Goal: Task Accomplishment & Management: Use online tool/utility

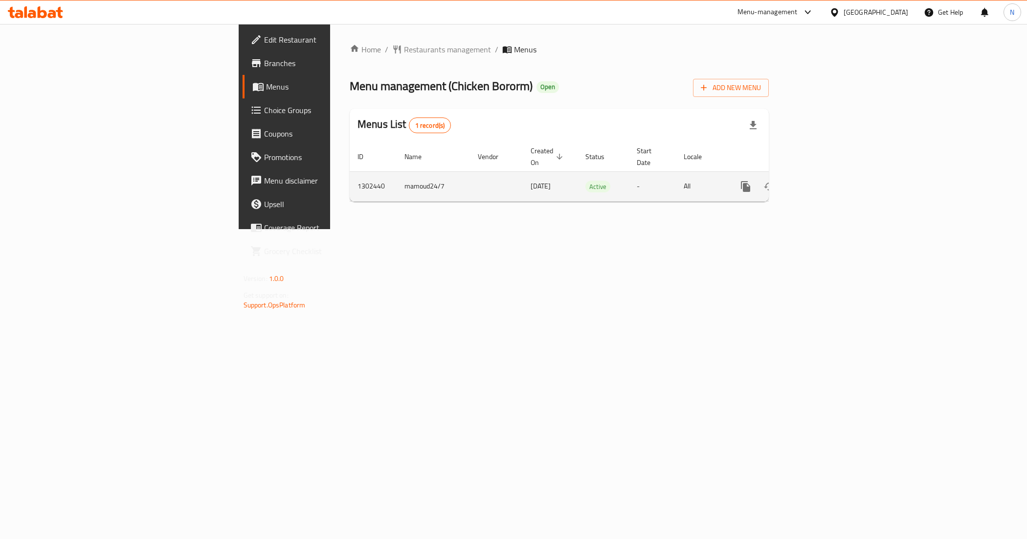
click at [822, 180] on icon "enhanced table" at bounding box center [816, 186] width 12 height 12
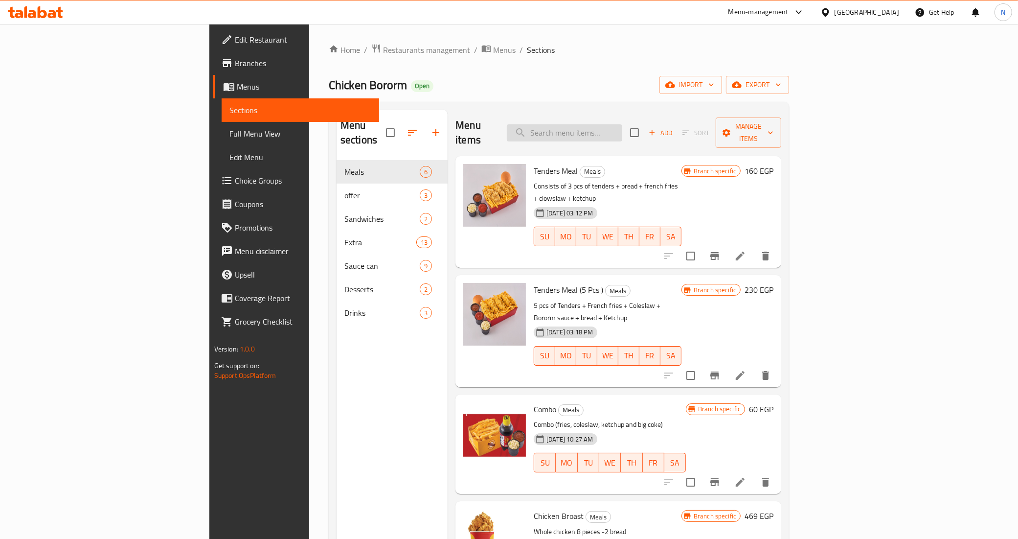
click at [622, 124] on input "search" at bounding box center [564, 132] width 115 height 17
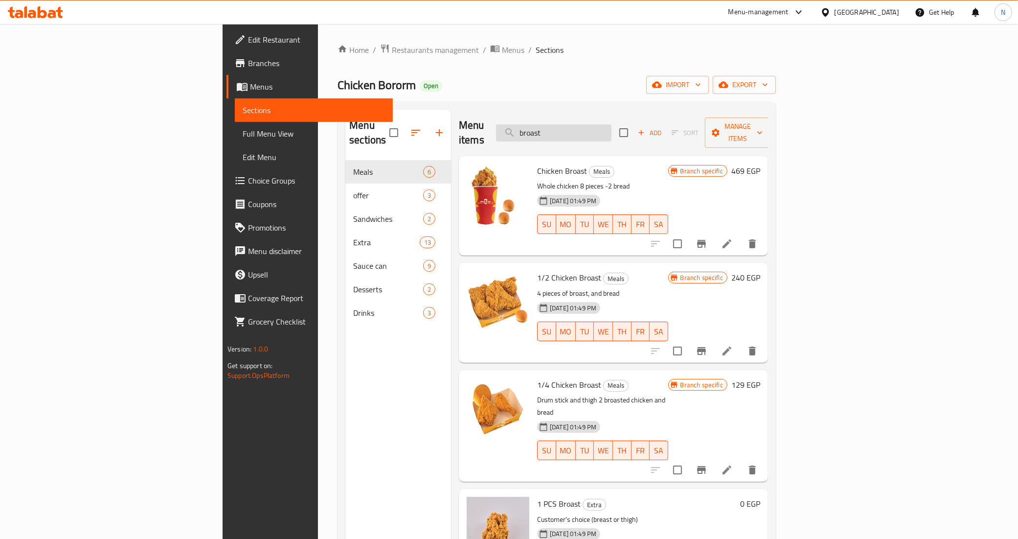
click at [611, 124] on input "broast" at bounding box center [553, 132] width 115 height 17
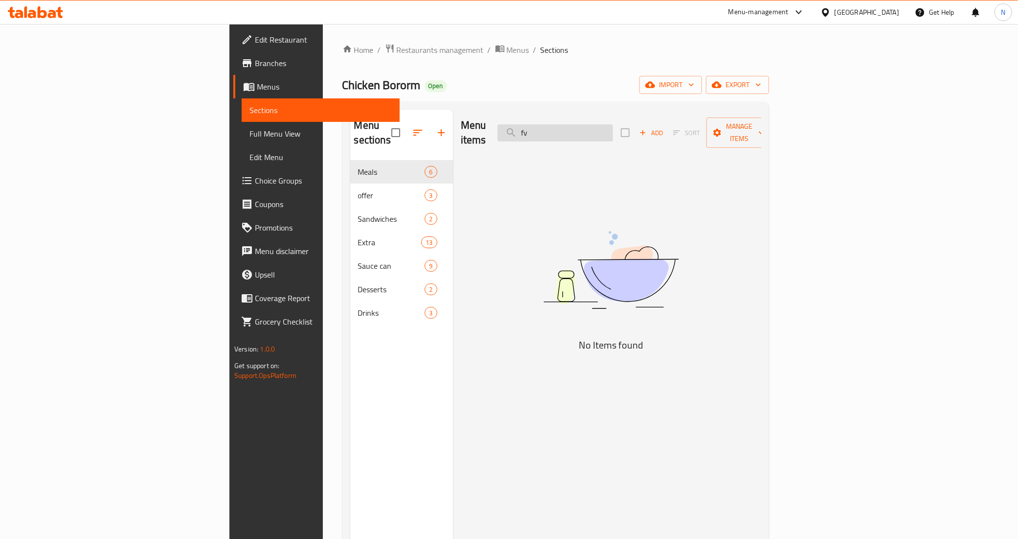
type input "f"
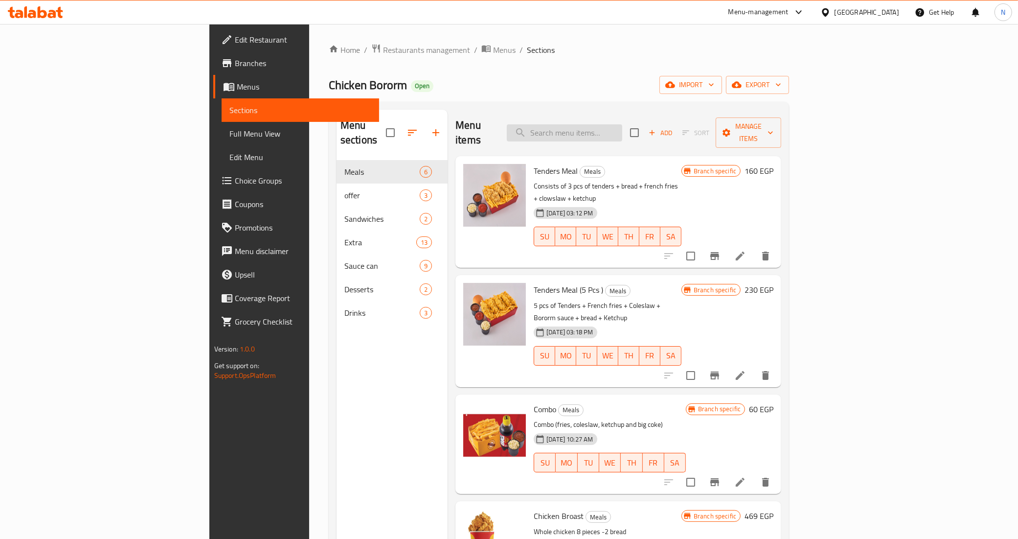
type input "f"
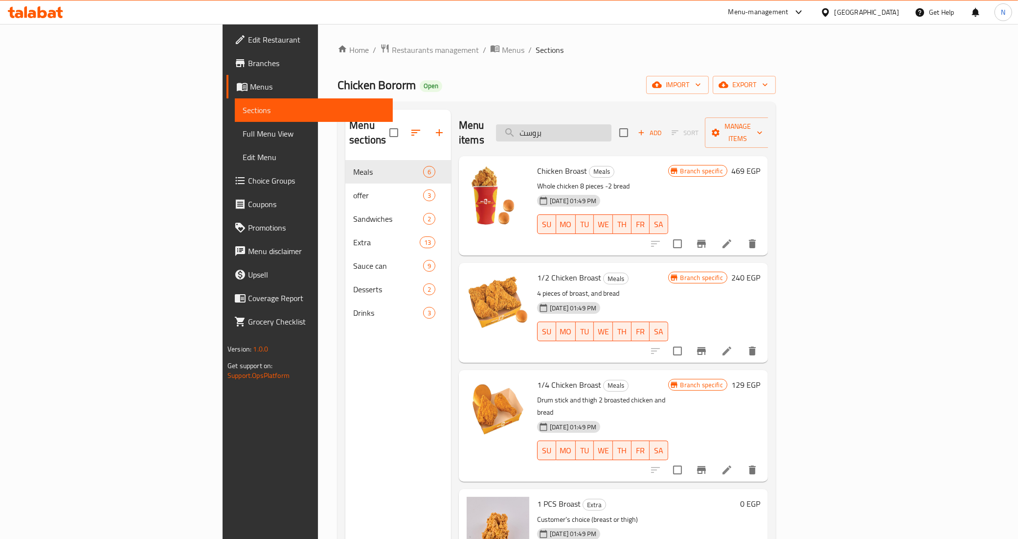
click at [611, 129] on input "بروست" at bounding box center [553, 132] width 115 height 17
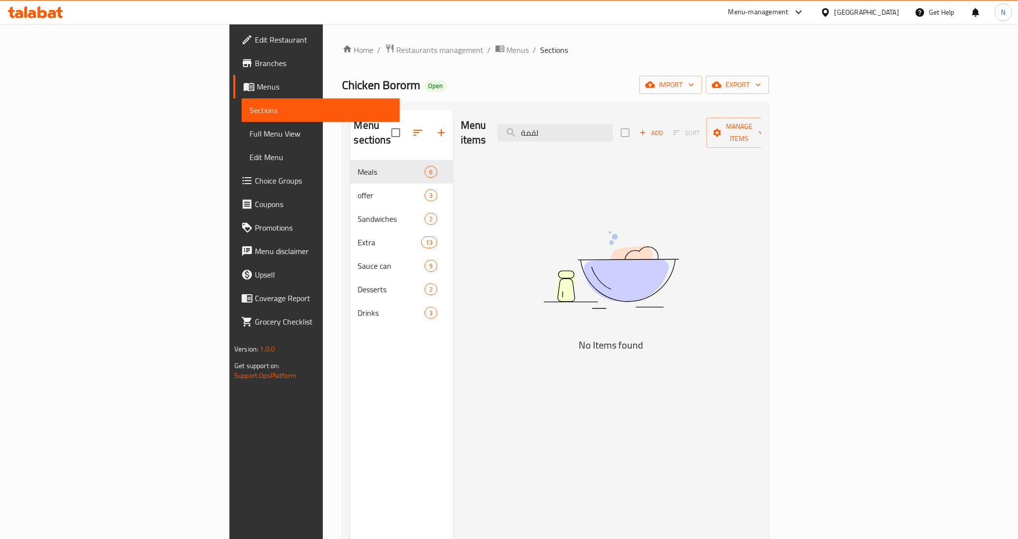
type input "لقمة"
click at [249, 137] on span "Full Menu View" at bounding box center [320, 134] width 142 height 12
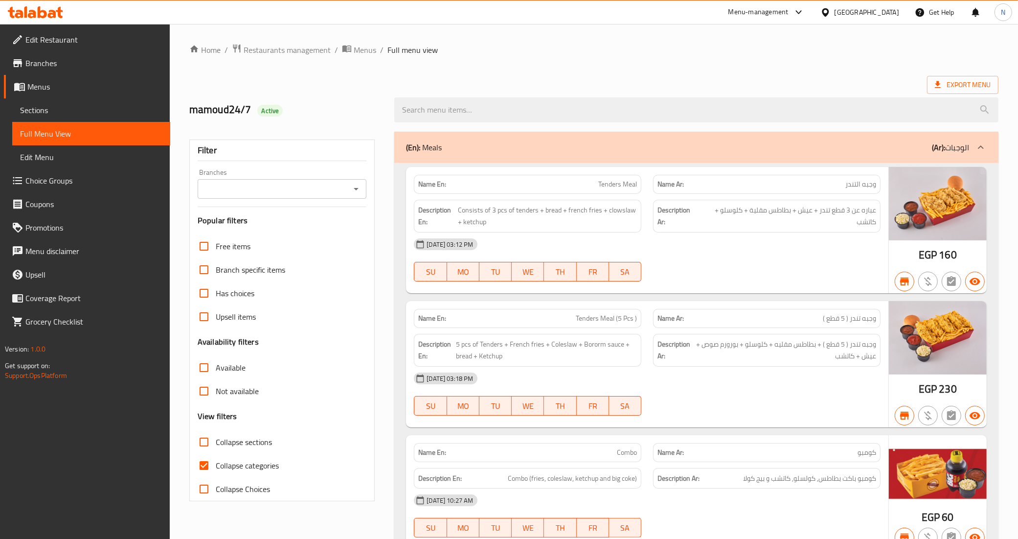
click at [218, 471] on span "Collapse categories" at bounding box center [247, 465] width 63 height 12
click at [216, 471] on input "Collapse categories" at bounding box center [203, 464] width 23 height 23
checkbox input "false"
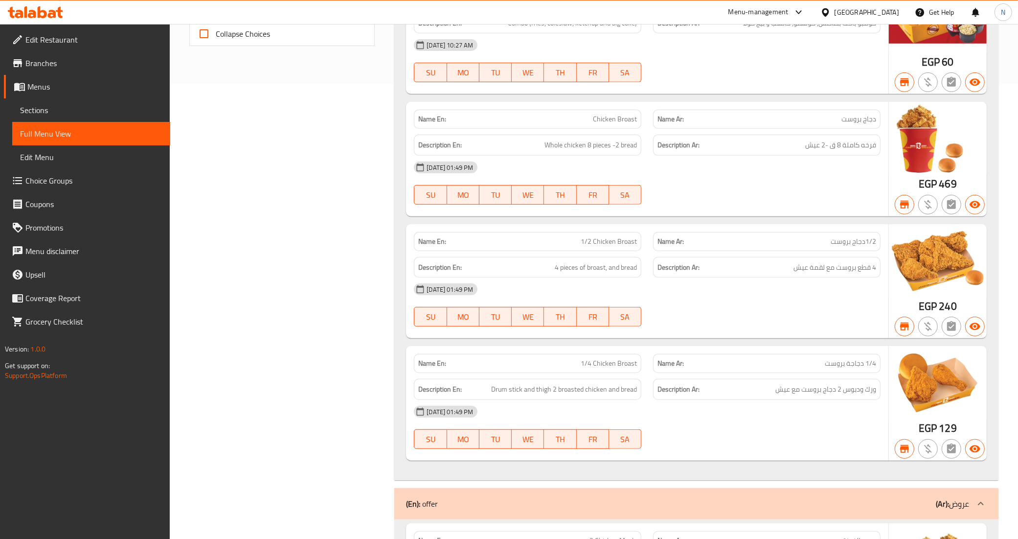
click at [803, 296] on div "[DATE] 01:49 PM" at bounding box center [647, 288] width 478 height 23
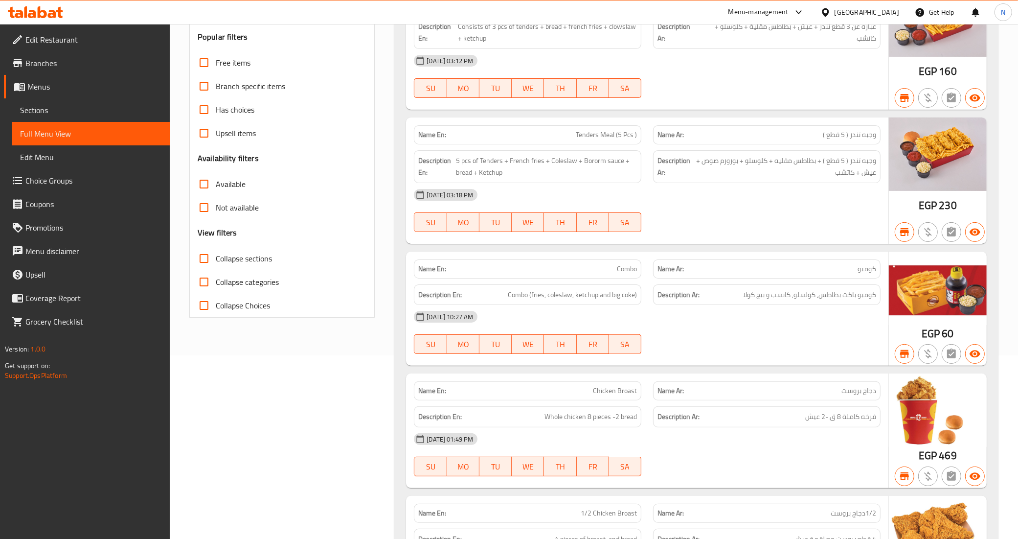
scroll to position [0, 0]
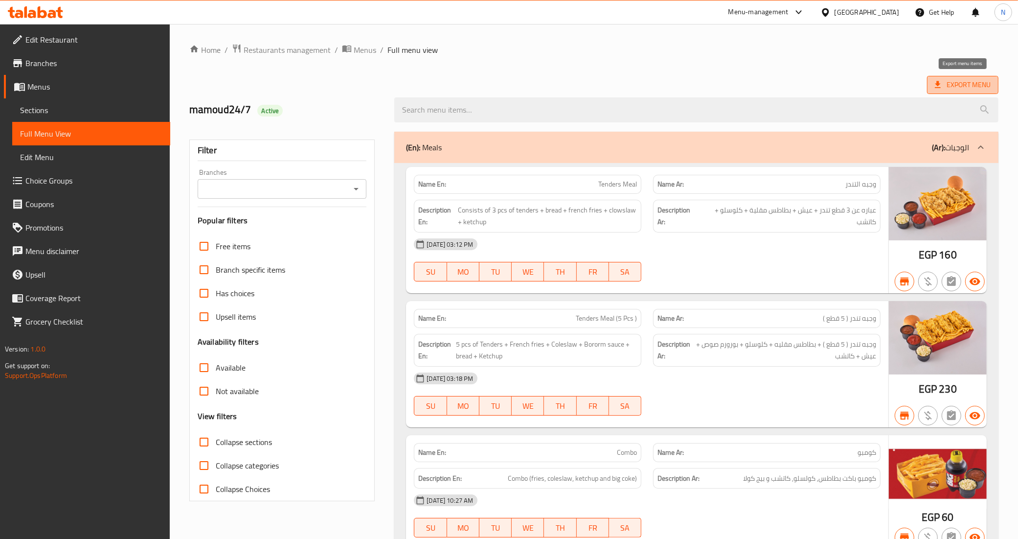
click at [965, 91] on span "Export Menu" at bounding box center [962, 85] width 71 height 18
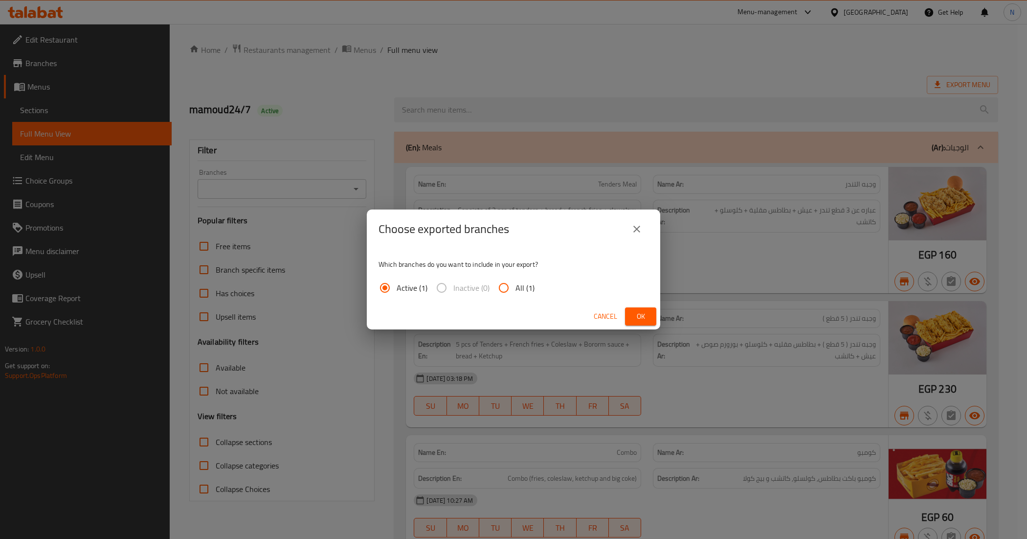
click at [507, 294] on input "All (1)" at bounding box center [503, 287] width 23 height 23
radio input "true"
click at [637, 320] on span "Ok" at bounding box center [641, 316] width 16 height 12
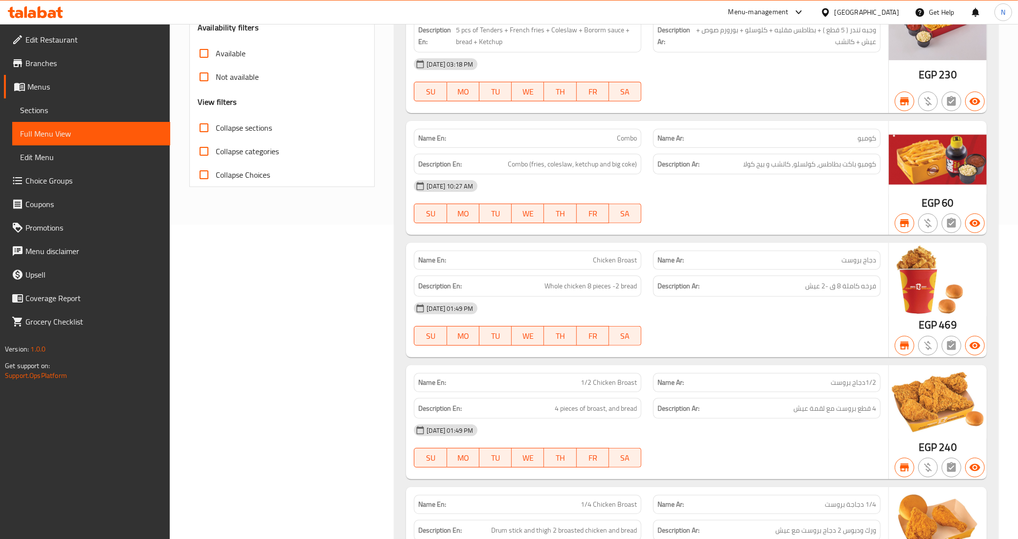
scroll to position [3559, 0]
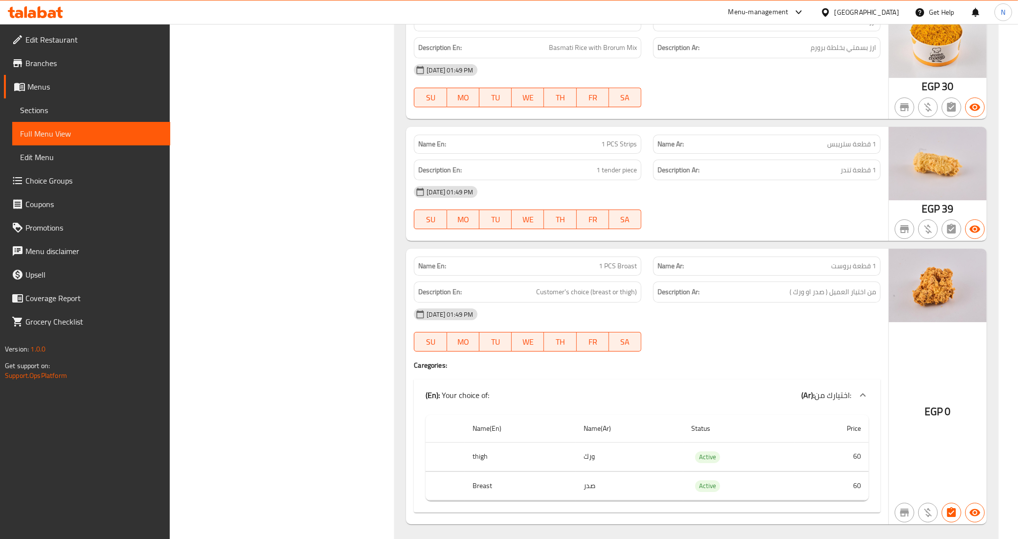
click at [798, 333] on div "[DATE] 01:49 PM SU MO TU WE TH FR SA" at bounding box center [647, 329] width 478 height 55
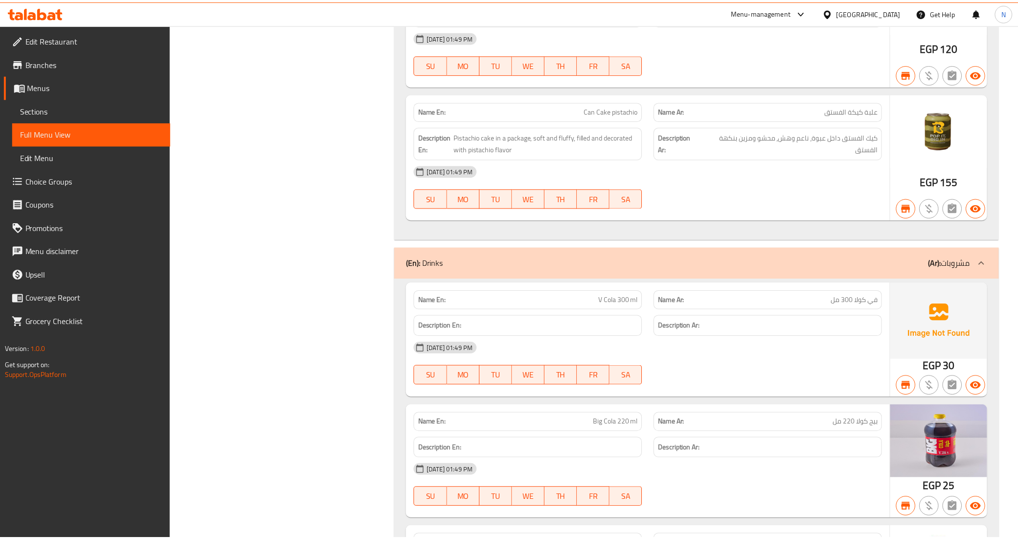
scroll to position [5872, 0]
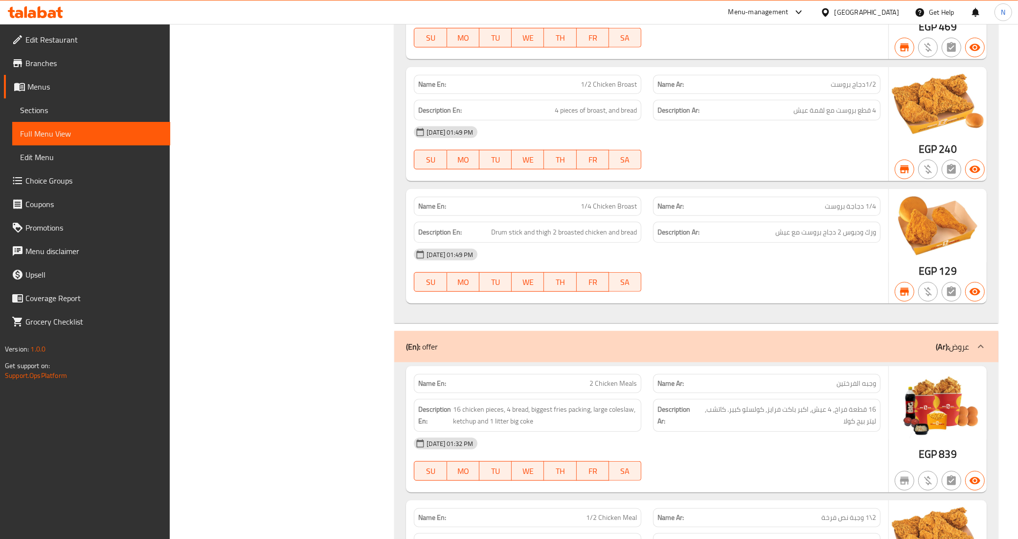
scroll to position [3559, 0]
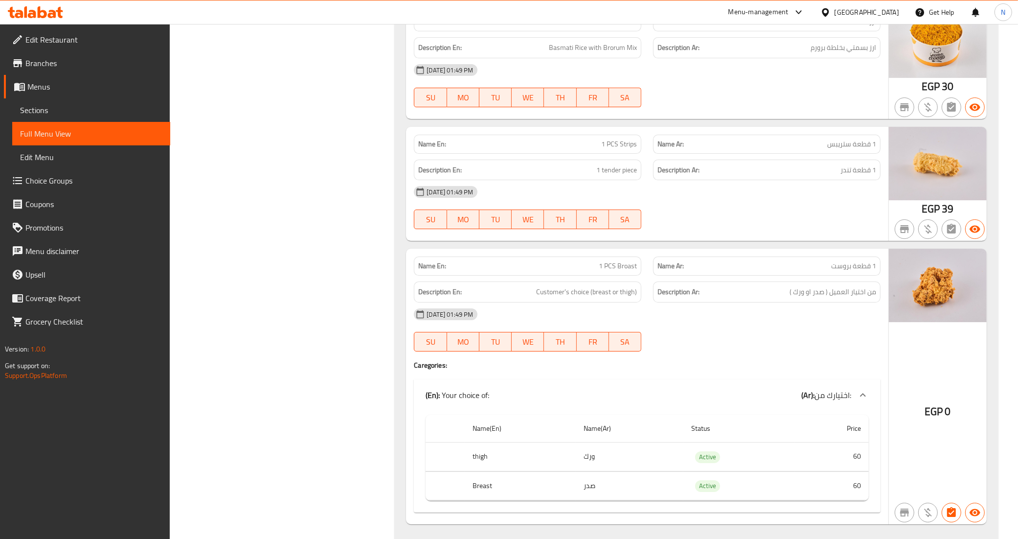
click at [608, 263] on span "1 PCS Broast" at bounding box center [618, 266] width 38 height 10
copy span "1 PCS Broast"
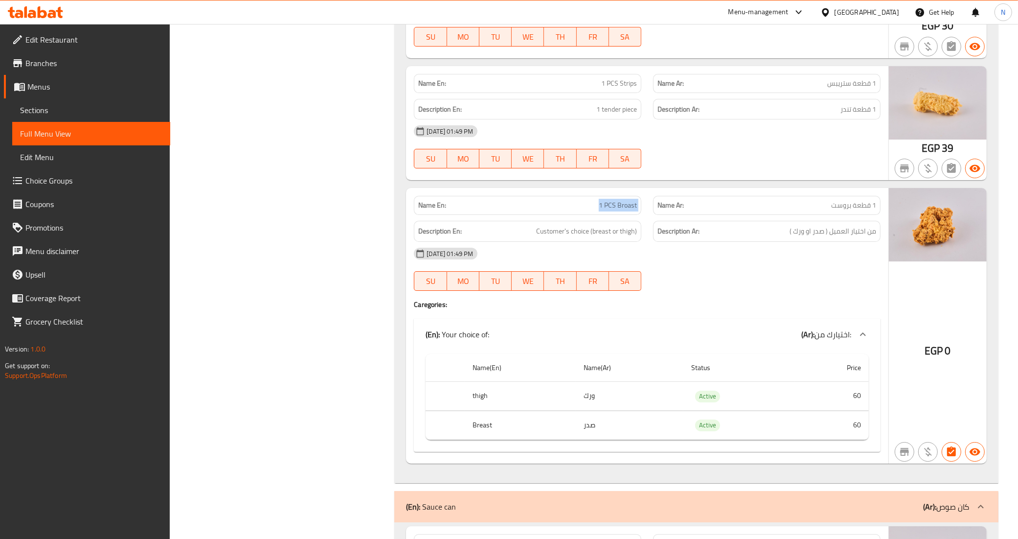
scroll to position [3620, 0]
click at [487, 400] on th "thigh" at bounding box center [520, 395] width 111 height 29
click at [478, 404] on th "thigh" at bounding box center [520, 395] width 111 height 29
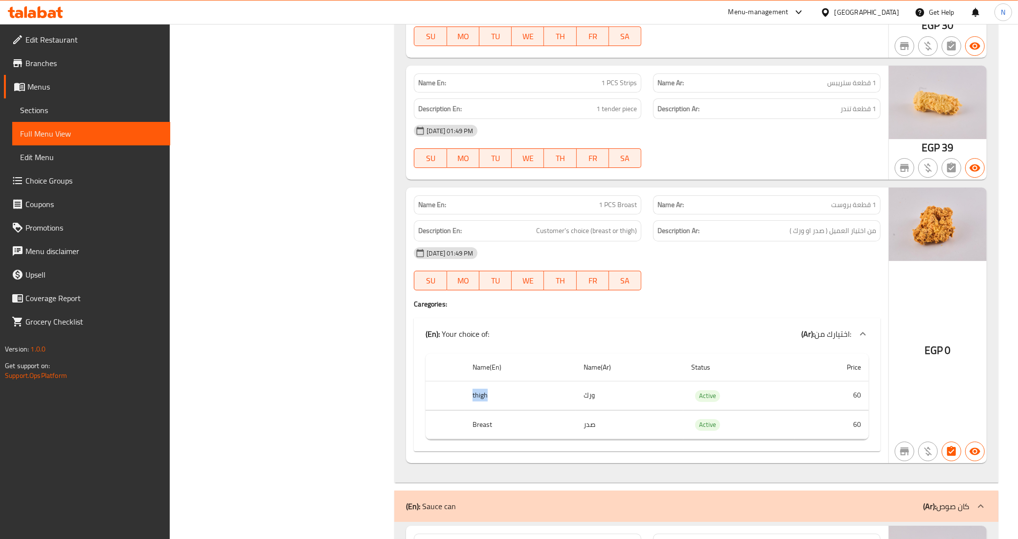
copy th "thigh"
click at [483, 431] on th "Breast" at bounding box center [520, 424] width 111 height 29
copy th "Breast"
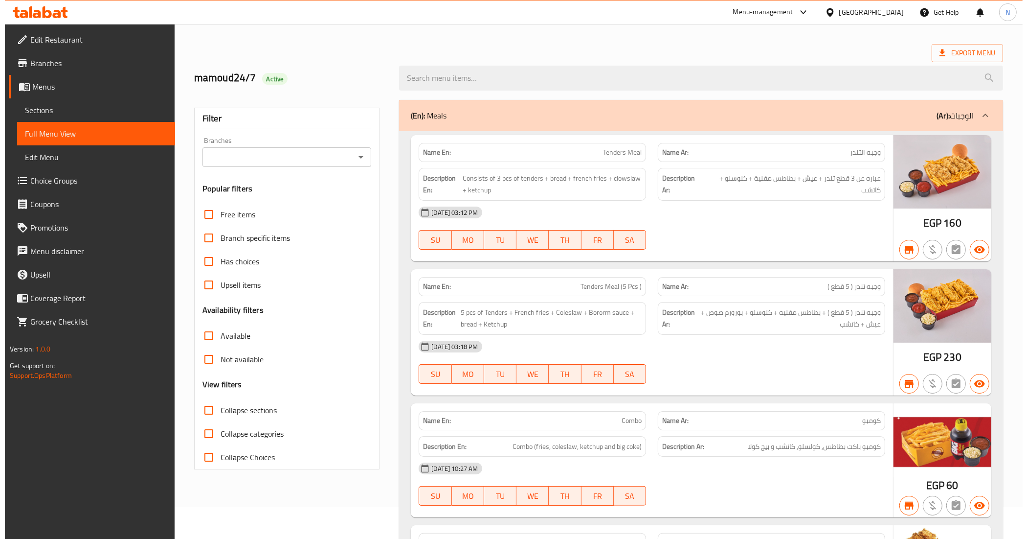
scroll to position [0, 0]
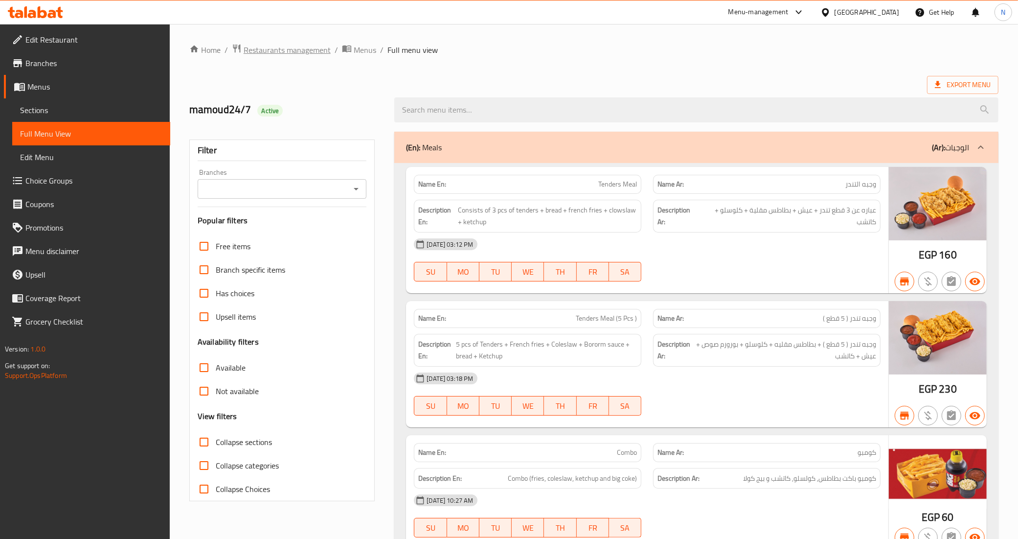
click at [316, 47] on span "Restaurants management" at bounding box center [287, 50] width 87 height 12
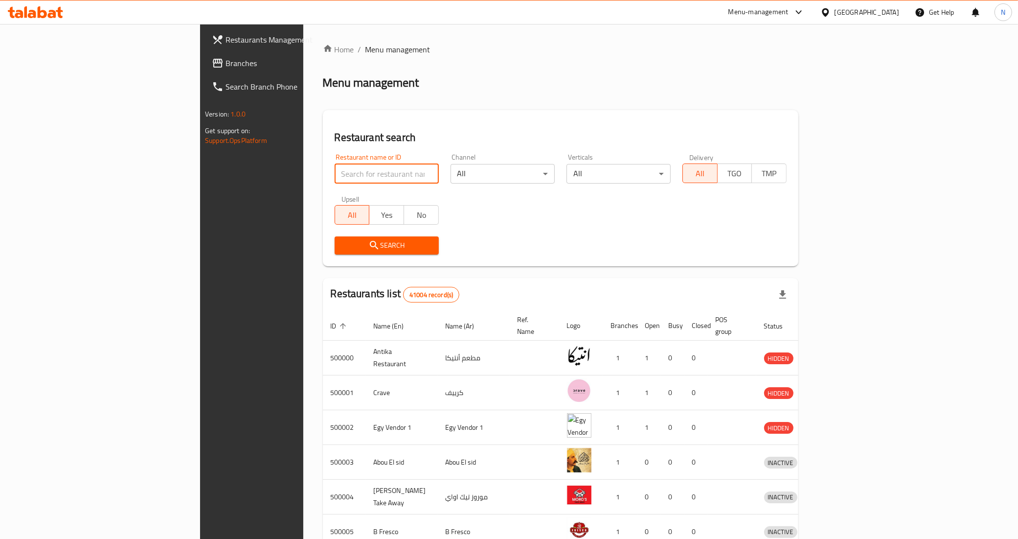
click at [335, 178] on input "search" at bounding box center [387, 174] width 104 height 20
paste input "702425"
type input "702425"
click button "Search" at bounding box center [387, 245] width 104 height 18
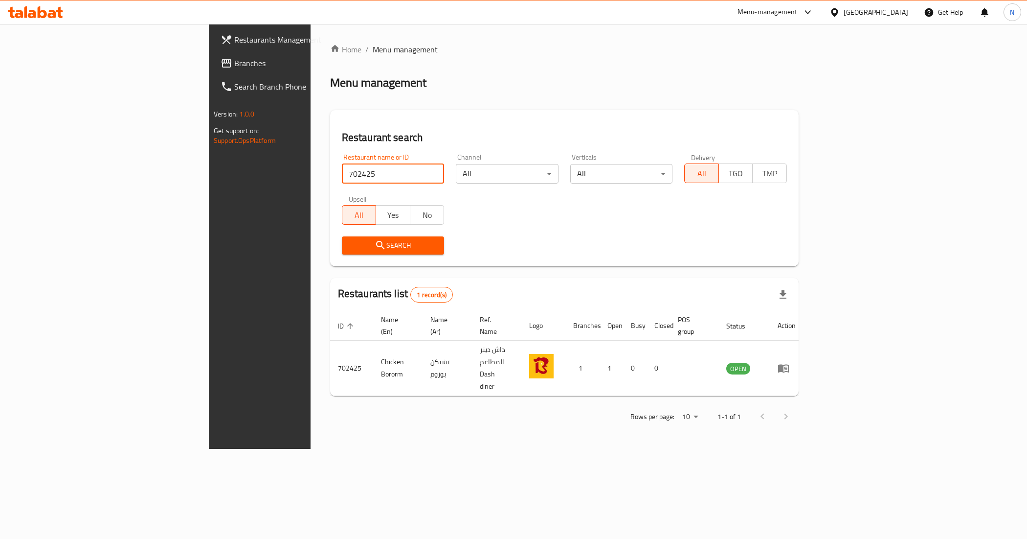
click at [213, 52] on link "Branches" at bounding box center [297, 62] width 168 height 23
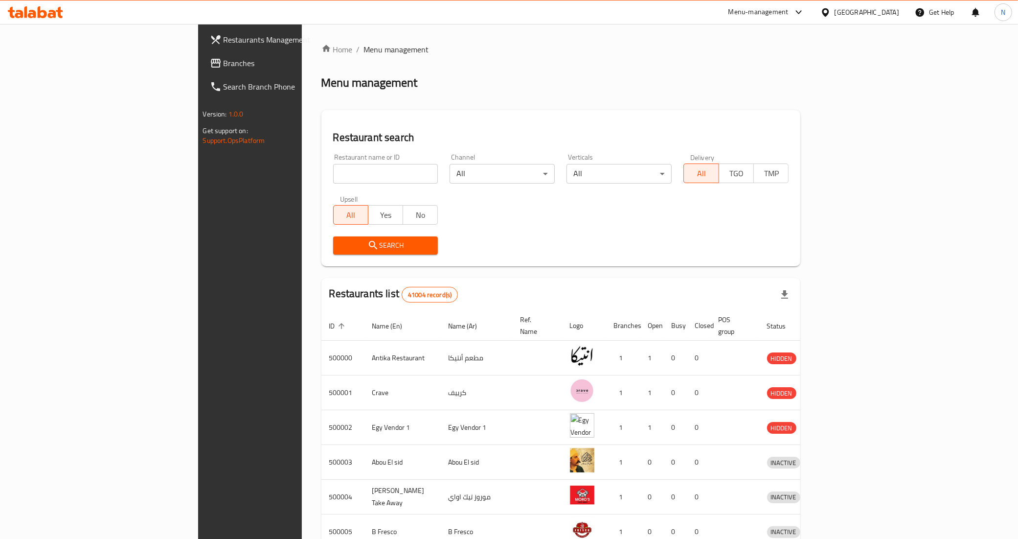
click at [333, 167] on input "search" at bounding box center [385, 174] width 105 height 20
paste input "702425"
type input "702425"
click button "Search" at bounding box center [385, 245] width 105 height 18
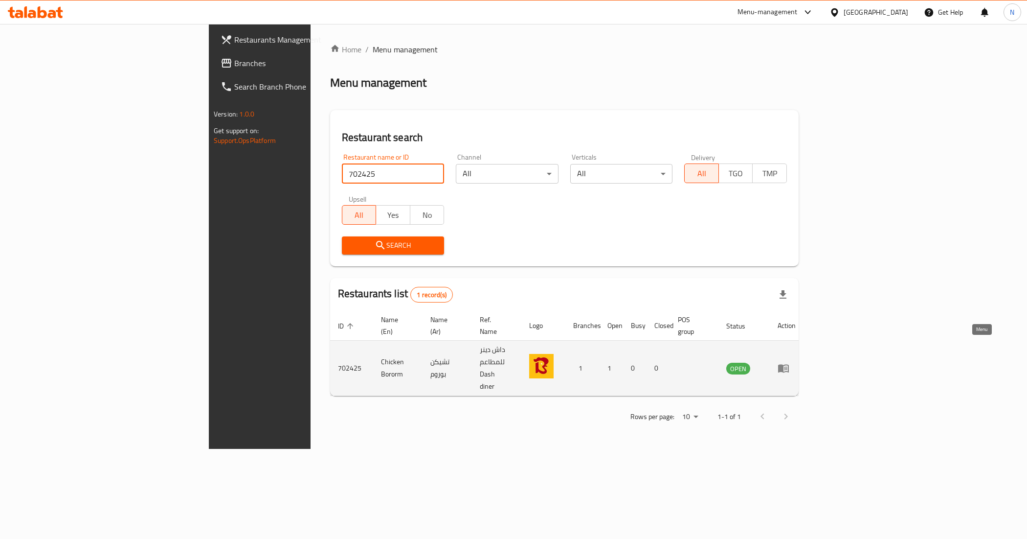
click at [789, 362] on icon "enhanced table" at bounding box center [784, 368] width 12 height 12
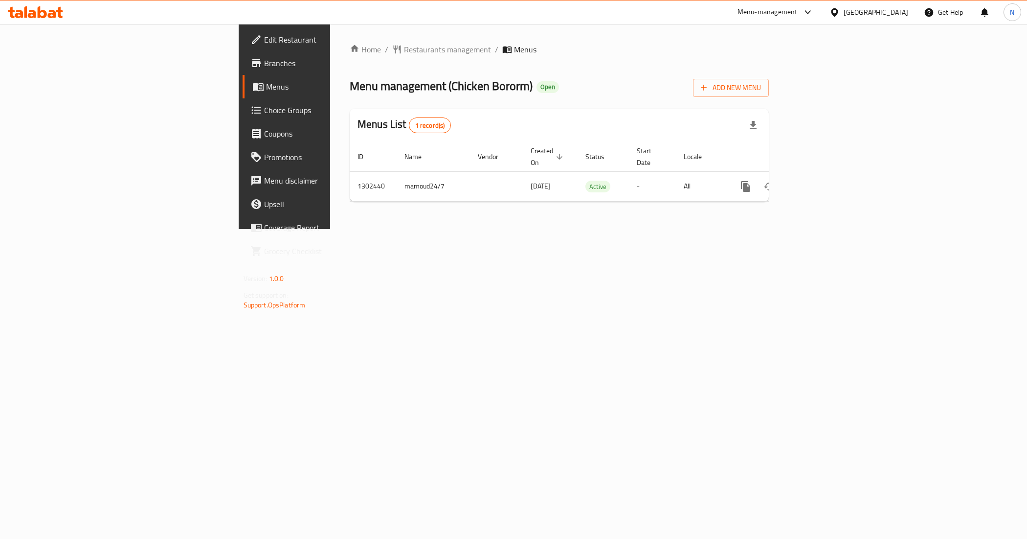
click at [264, 62] on span "Branches" at bounding box center [333, 63] width 138 height 12
